Goal: Task Accomplishment & Management: Use online tool/utility

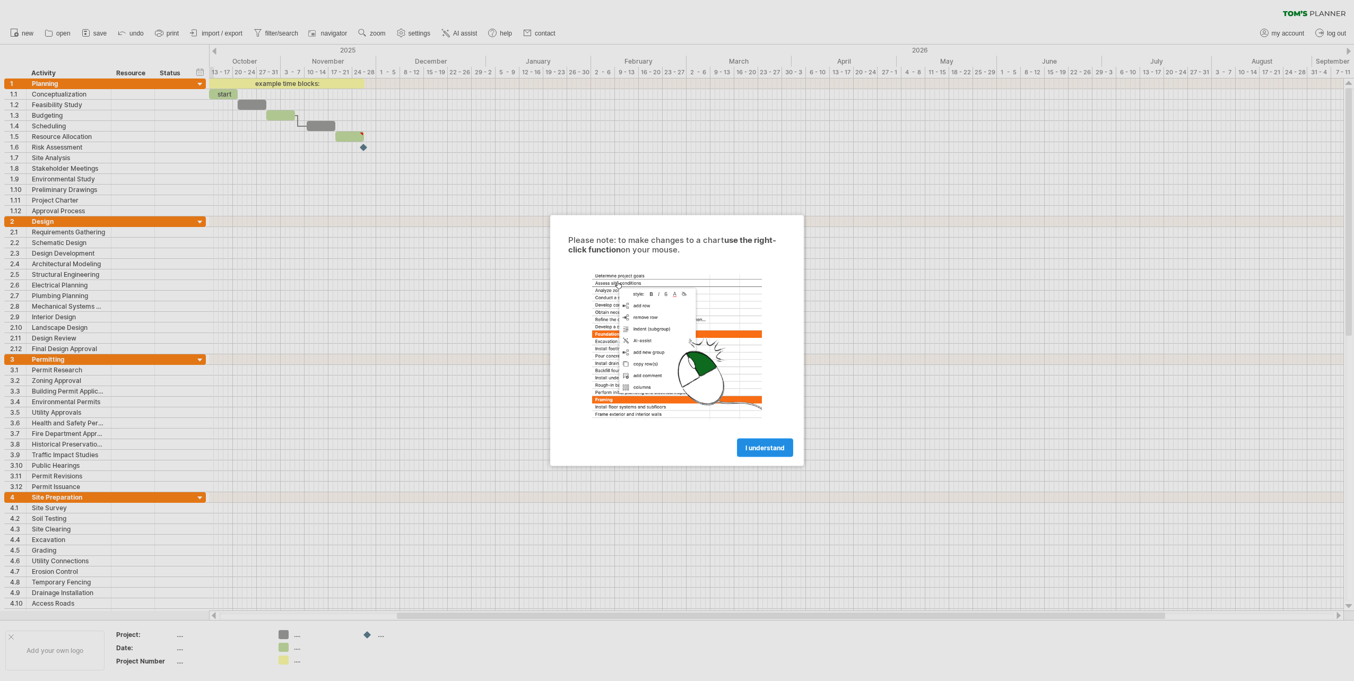
click at [778, 450] on span "I understand" at bounding box center [765, 448] width 39 height 8
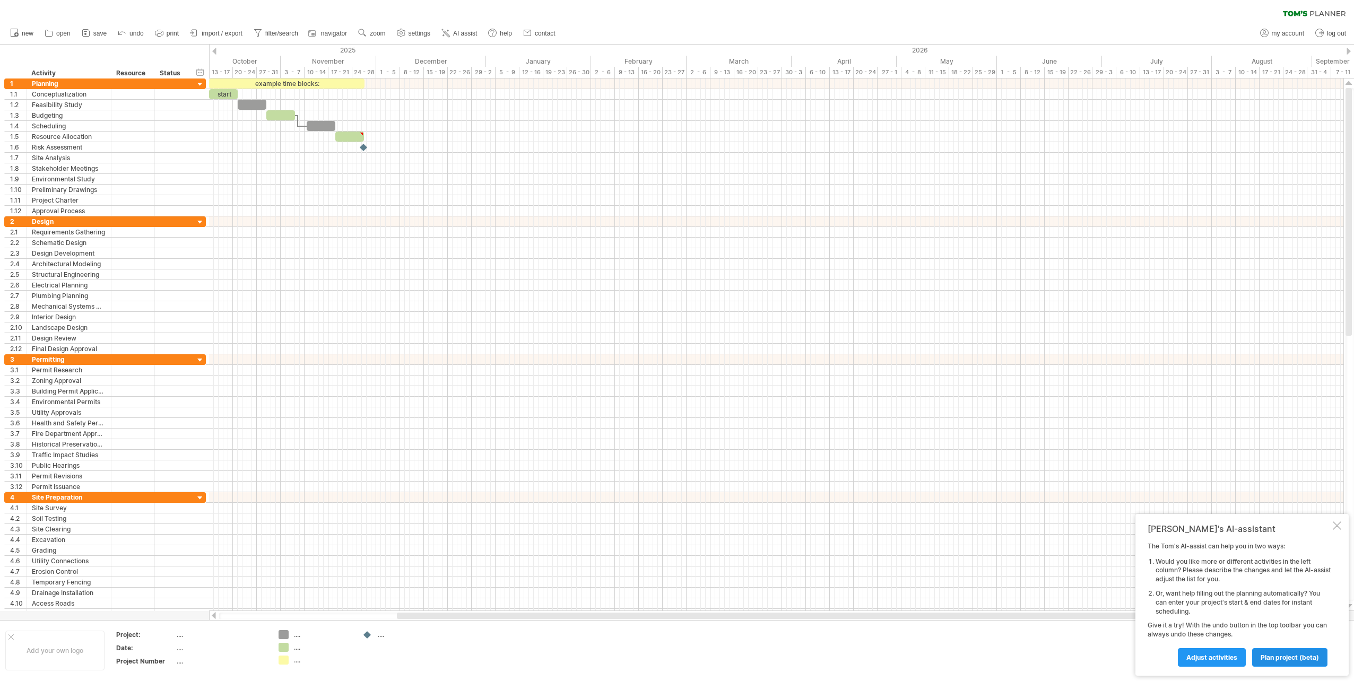
click at [1273, 659] on span "plan project (beta)" at bounding box center [1290, 658] width 58 height 8
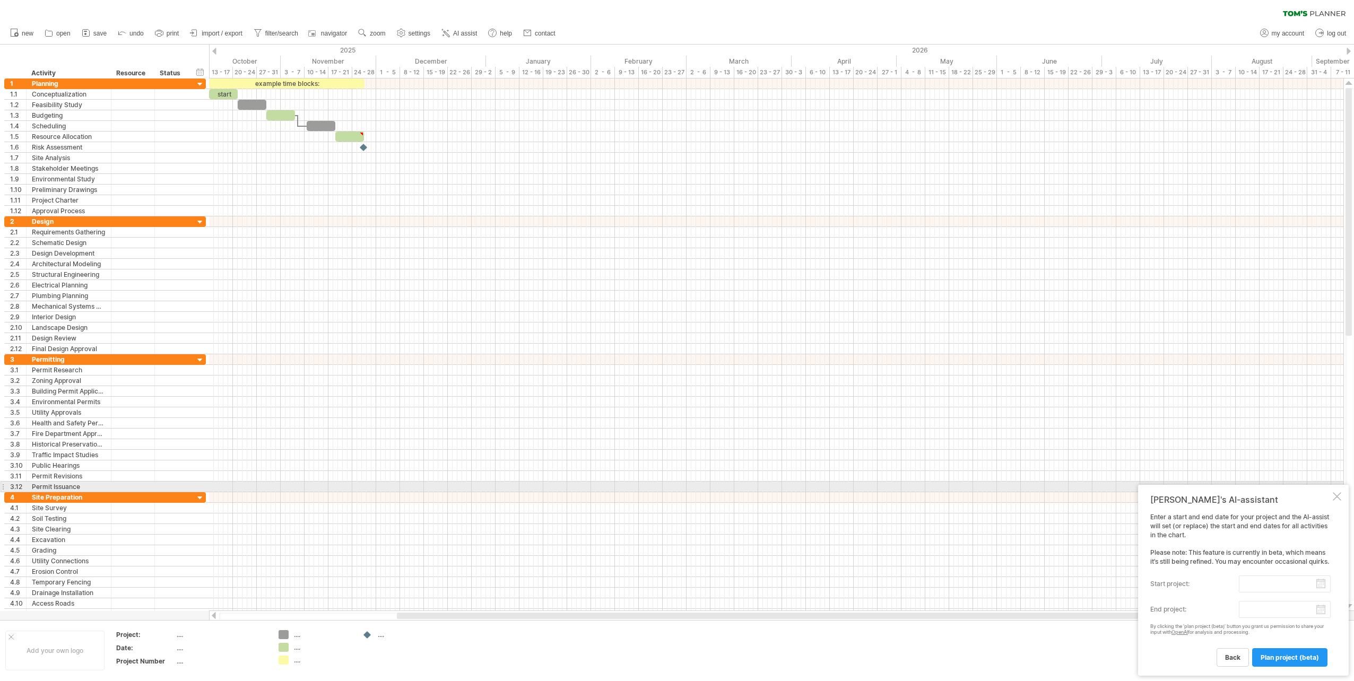
click at [1337, 493] on div at bounding box center [1337, 497] width 8 height 8
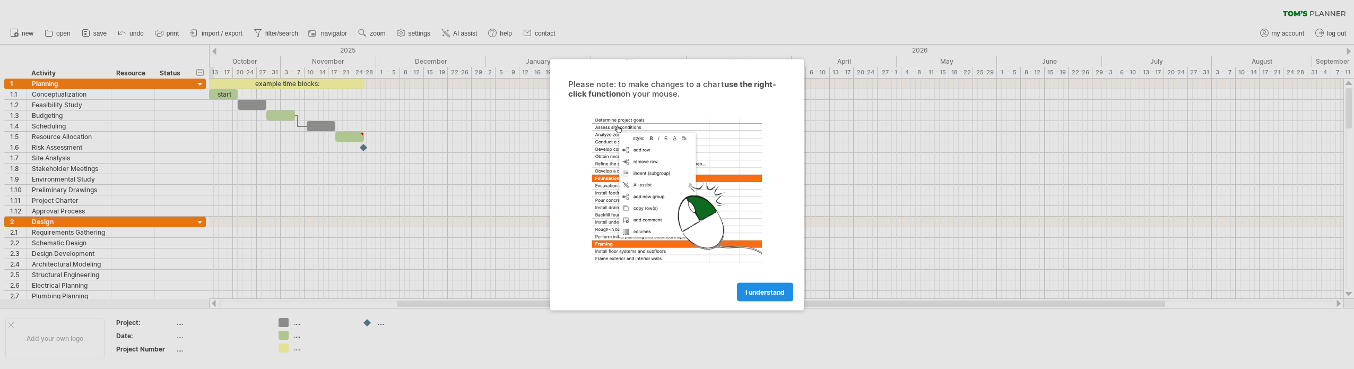
click at [765, 287] on link "I understand" at bounding box center [765, 291] width 56 height 19
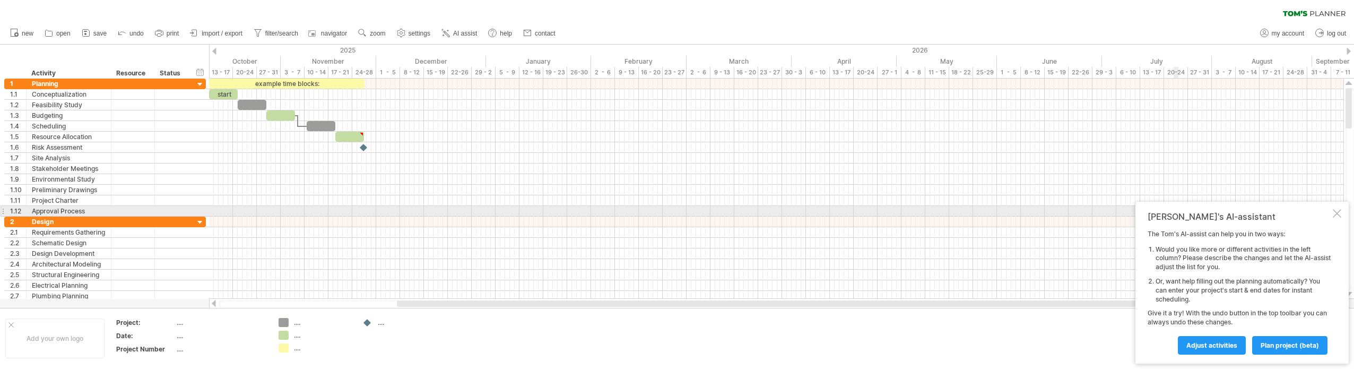
click at [1342, 214] on div "[PERSON_NAME]'s AI-assistant The [PERSON_NAME]'s AI-assist can help you in two …" at bounding box center [1242, 283] width 213 height 162
